Goal: Task Accomplishment & Management: Manage account settings

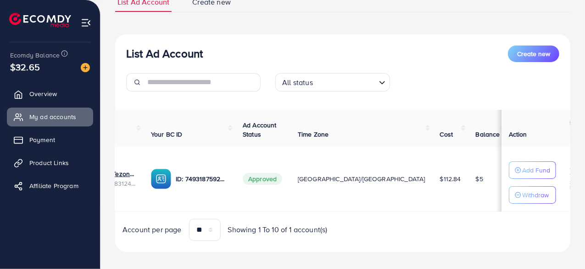
scroll to position [0, 97]
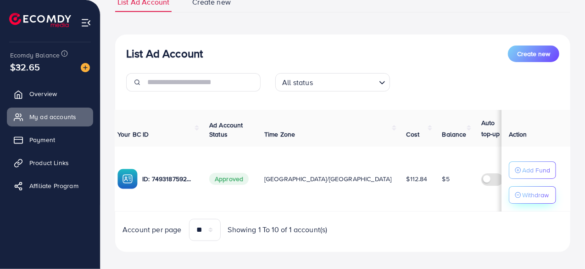
click at [523, 193] on p "Withdraw" at bounding box center [536, 194] width 27 height 11
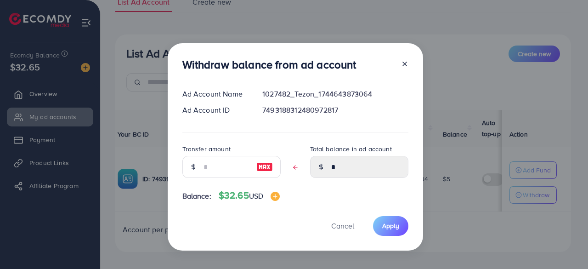
click at [402, 64] on icon at bounding box center [404, 63] width 7 height 7
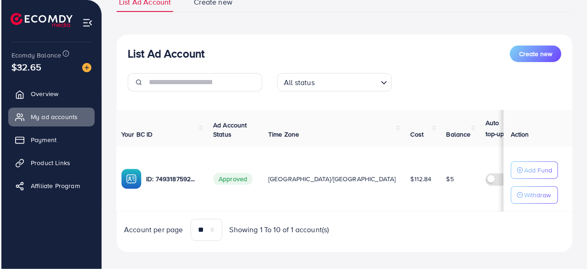
scroll to position [85, 0]
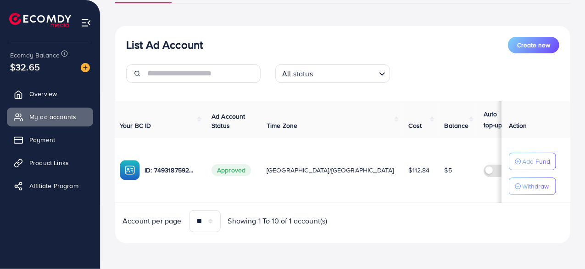
click at [509, 177] on button "Withdraw" at bounding box center [532, 185] width 47 height 17
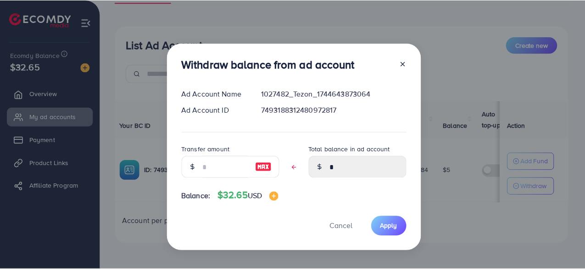
scroll to position [12, 0]
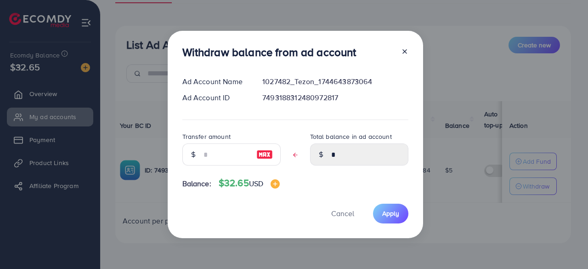
click at [401, 48] on icon at bounding box center [404, 51] width 7 height 7
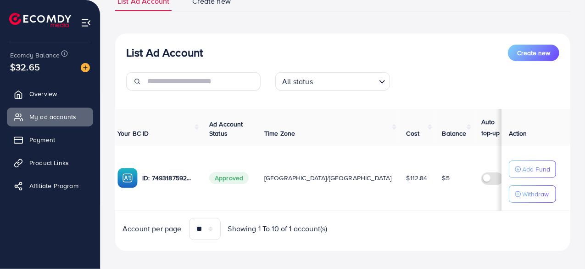
scroll to position [76, 0]
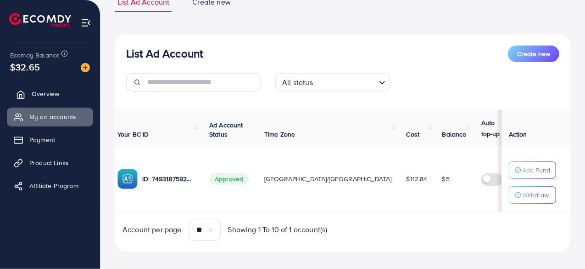
click at [52, 96] on span "Overview" at bounding box center [46, 93] width 28 height 9
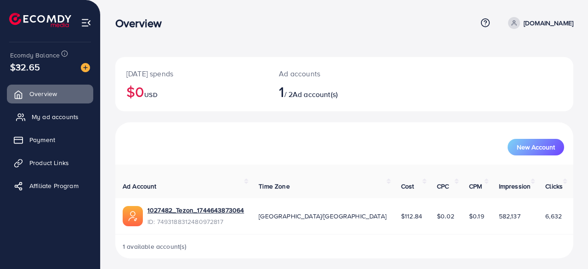
click at [40, 113] on span "My ad accounts" at bounding box center [55, 116] width 47 height 9
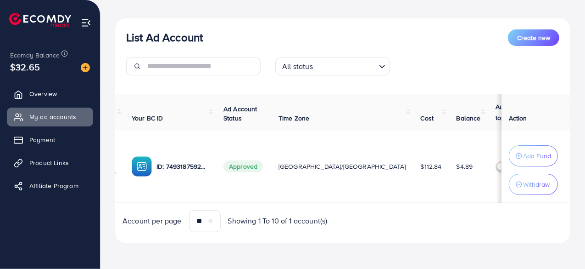
scroll to position [0, 97]
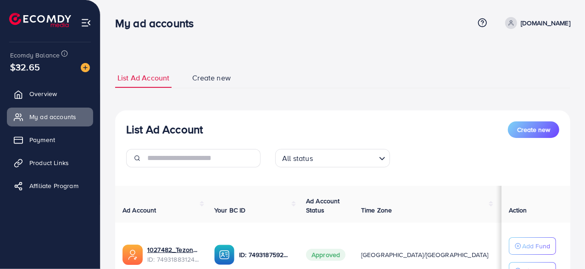
scroll to position [0, 97]
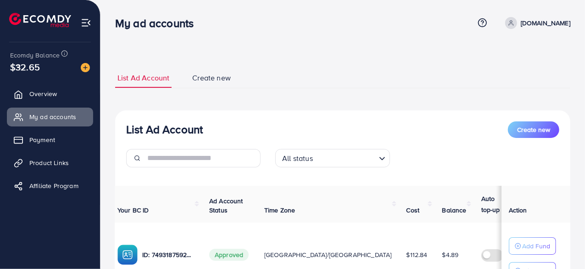
click at [474, 113] on div "List Ad Account Create new All status Loading... Ad Account Your BC ID Ad Accou…" at bounding box center [342, 218] width 455 height 217
click at [30, 137] on link "Payment" at bounding box center [50, 139] width 86 height 18
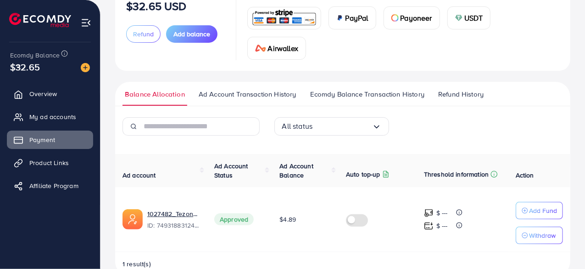
scroll to position [100, 0]
